Goal: Task Accomplishment & Management: Manage account settings

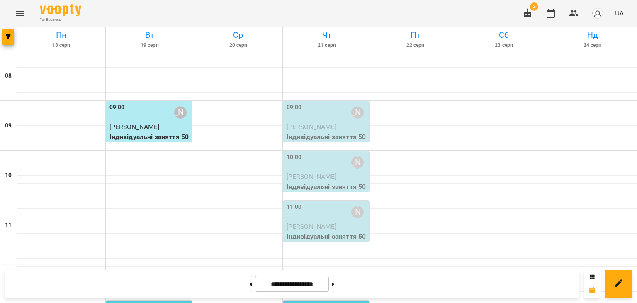
click at [320, 139] on p "Індивідуальні заняття 50хв" at bounding box center [327, 141] width 81 height 19
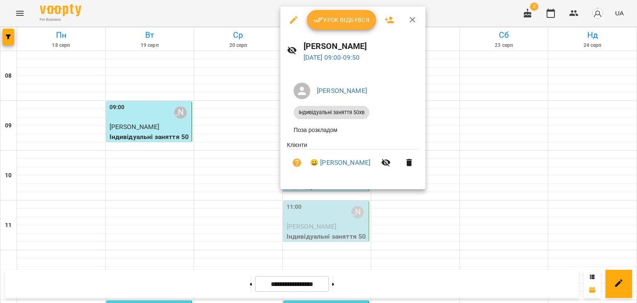
click at [486, 188] on div at bounding box center [318, 151] width 637 height 303
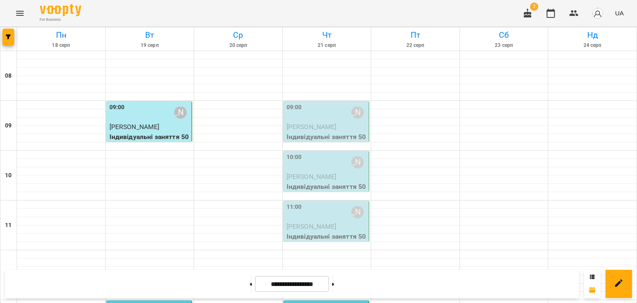
click at [330, 230] on p "[PERSON_NAME]" at bounding box center [327, 226] width 81 height 10
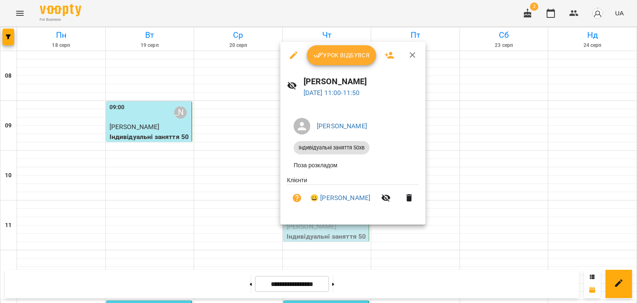
click at [345, 55] on span "Урок відбувся" at bounding box center [342, 55] width 56 height 10
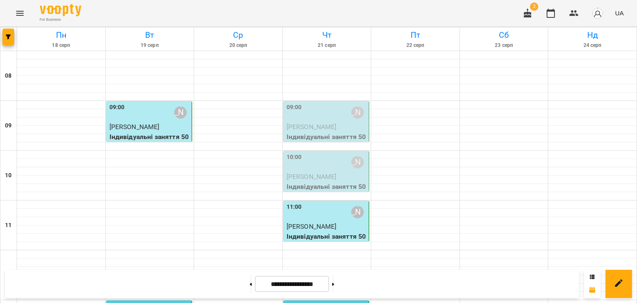
click at [345, 133] on p "Індивідуальні заняття 50хв" at bounding box center [327, 141] width 81 height 19
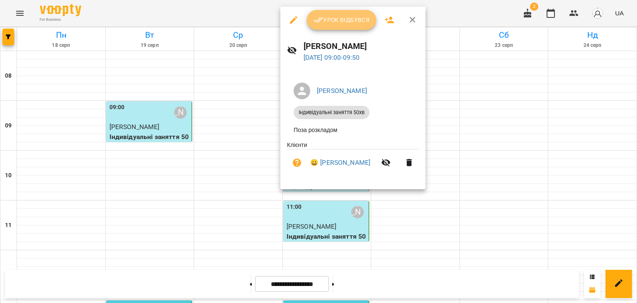
click at [339, 22] on span "Урок відбувся" at bounding box center [342, 20] width 56 height 10
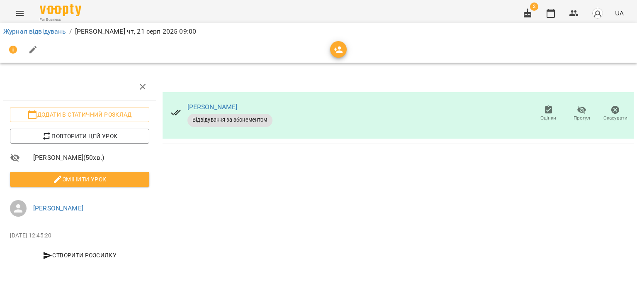
click at [129, 177] on span "Змінити урок" at bounding box center [80, 179] width 126 height 10
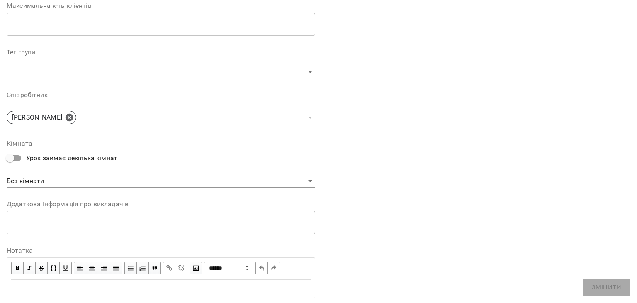
scroll to position [249, 0]
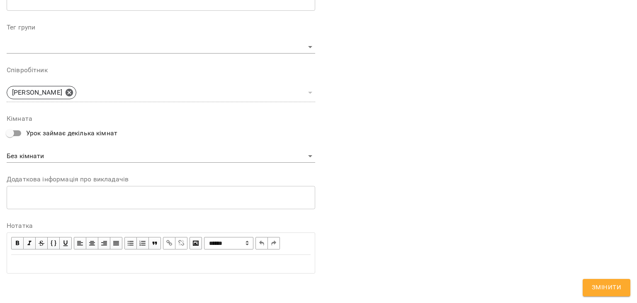
click at [63, 267] on div "Edit text" at bounding box center [160, 264] width 299 height 10
paste div "Edit text"
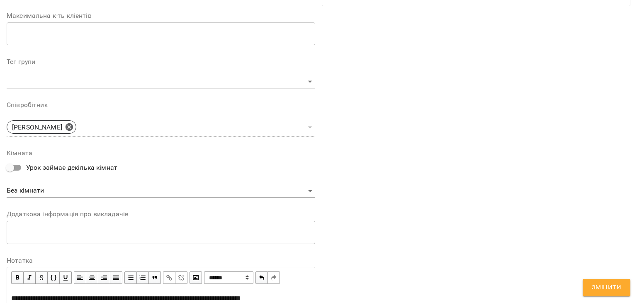
scroll to position [283, 0]
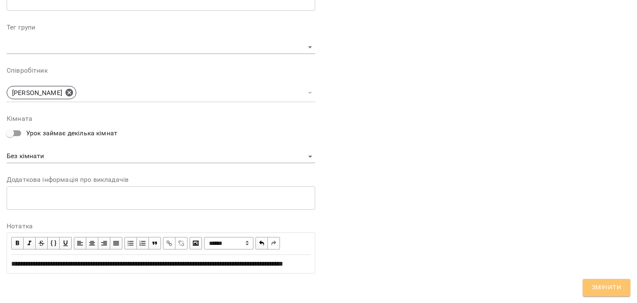
click at [599, 287] on span "Змінити" at bounding box center [606, 287] width 29 height 11
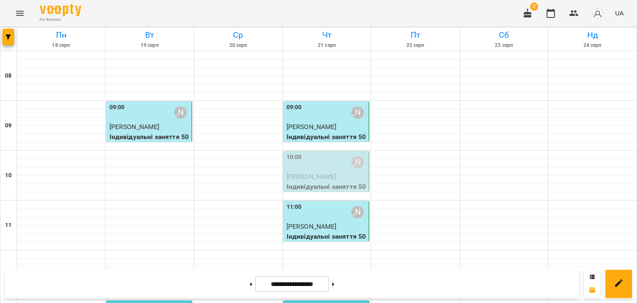
scroll to position [83, 0]
click at [338, 153] on div "10:00 [PERSON_NAME]" at bounding box center [327, 162] width 81 height 19
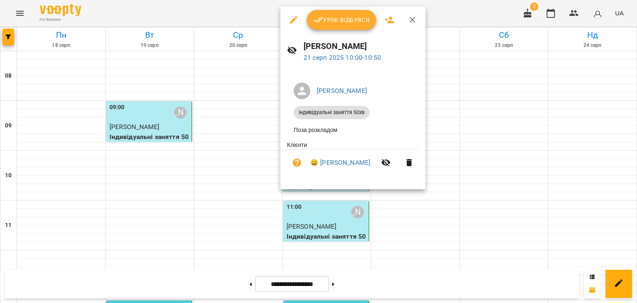
click at [340, 15] on span "Урок відбувся" at bounding box center [342, 20] width 56 height 10
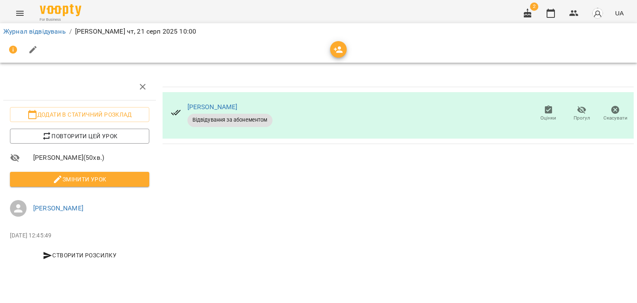
click at [97, 177] on span "Змінити урок" at bounding box center [80, 179] width 126 height 10
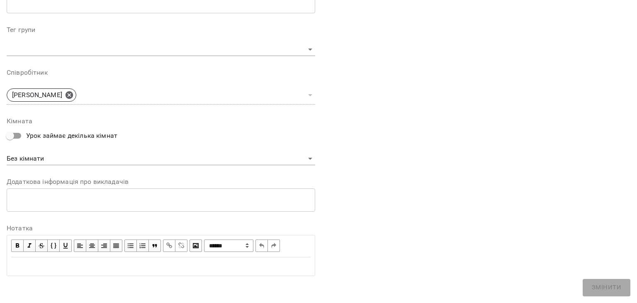
scroll to position [249, 0]
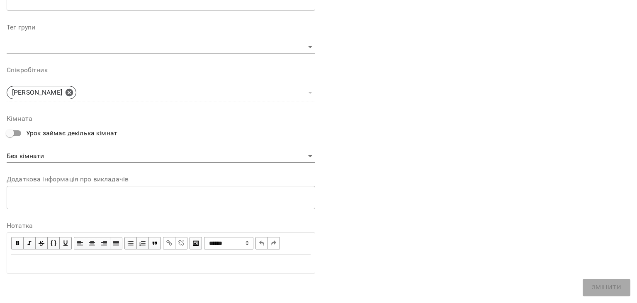
click at [84, 256] on div "Edit text" at bounding box center [160, 263] width 307 height 17
paste div "Edit text"
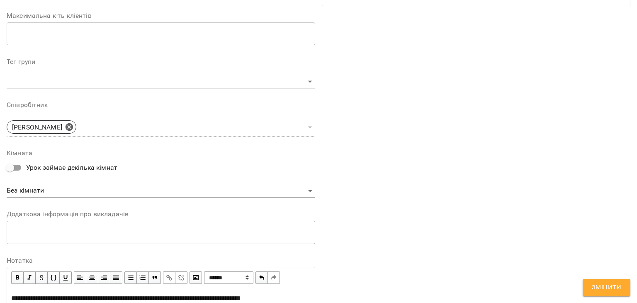
scroll to position [283, 0]
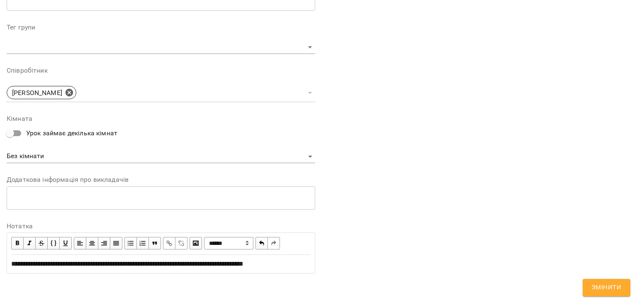
click at [605, 289] on span "Змінити" at bounding box center [606, 287] width 29 height 11
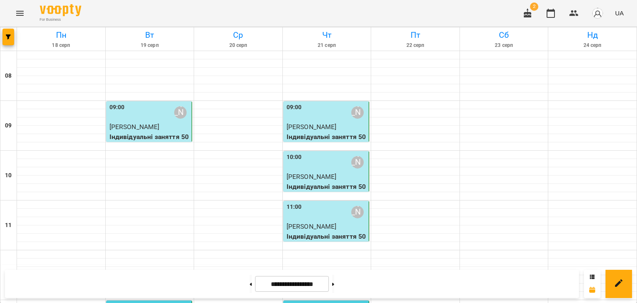
scroll to position [109, 0]
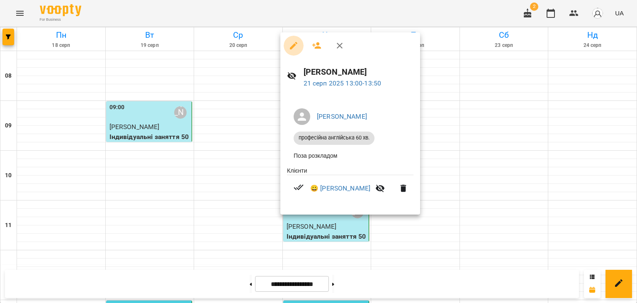
click at [295, 45] on icon "button" at bounding box center [293, 45] width 7 height 7
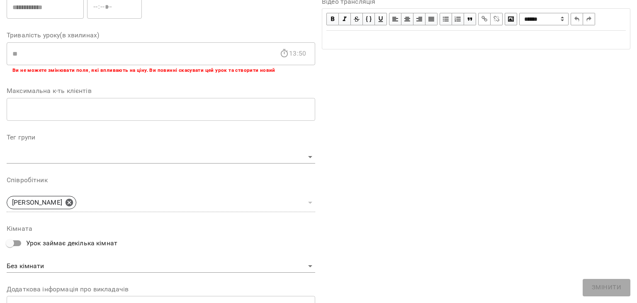
scroll to position [249, 0]
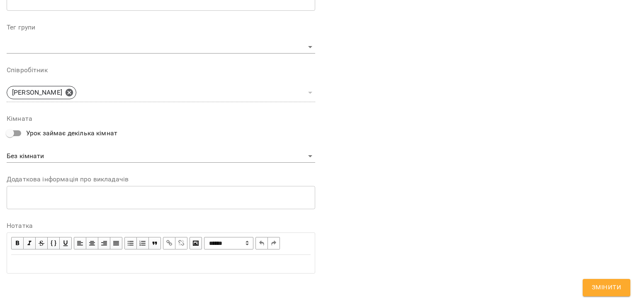
click at [109, 258] on div "Edit text" at bounding box center [160, 263] width 307 height 17
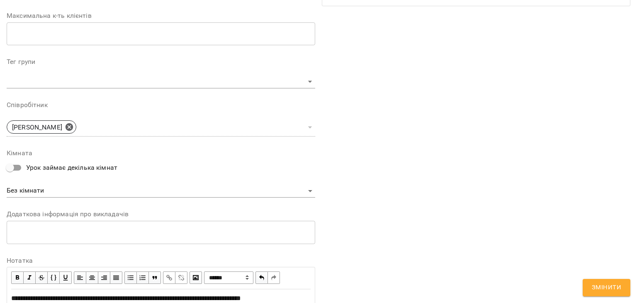
scroll to position [283, 0]
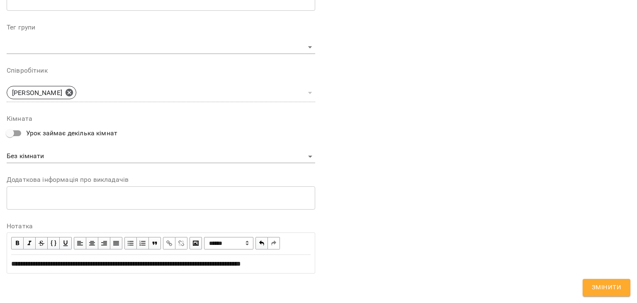
click at [592, 282] on button "Змінити" at bounding box center [607, 287] width 48 height 17
